Goal: Information Seeking & Learning: Learn about a topic

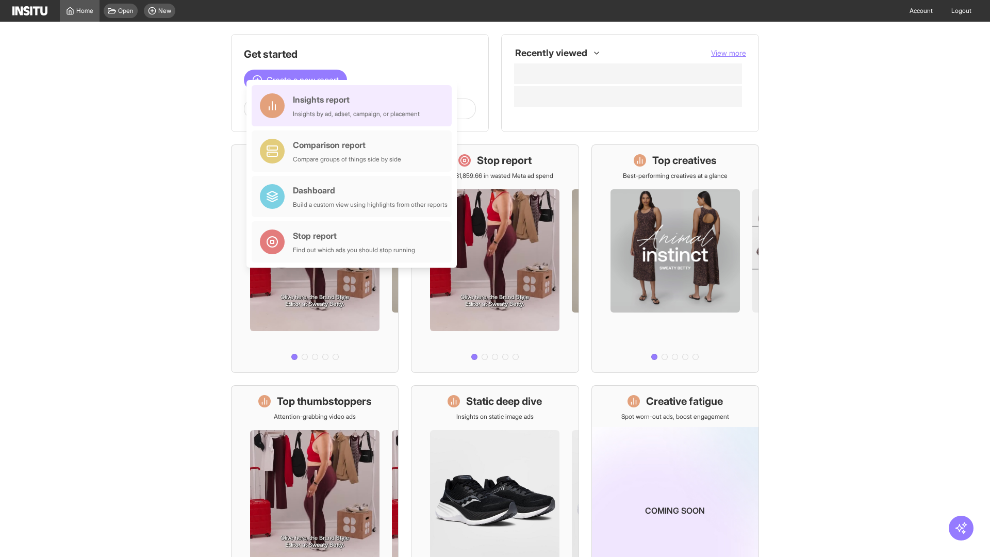
click at [354, 106] on div "Insights report Insights by ad, adset, campaign, or placement" at bounding box center [356, 105] width 127 height 25
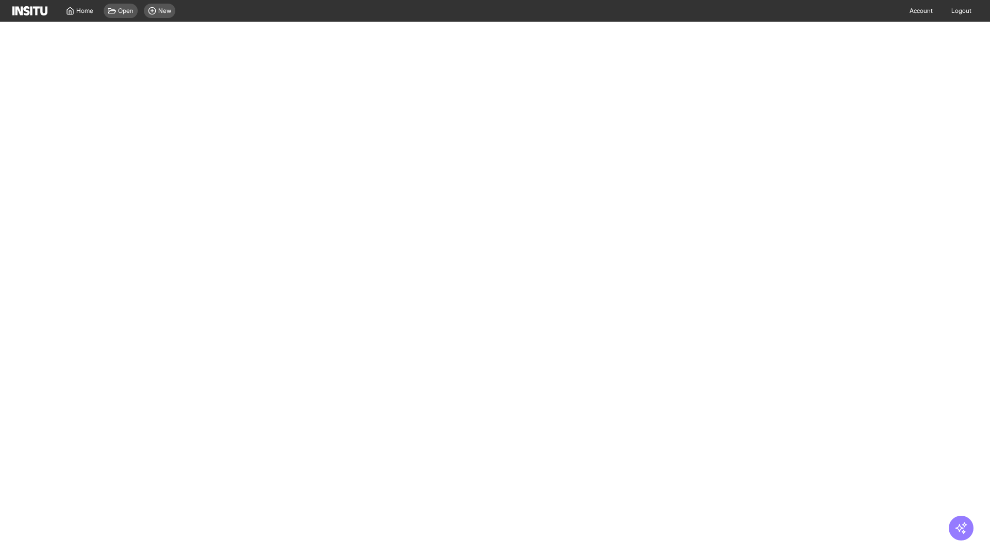
select select "**"
